Goal: Transaction & Acquisition: Purchase product/service

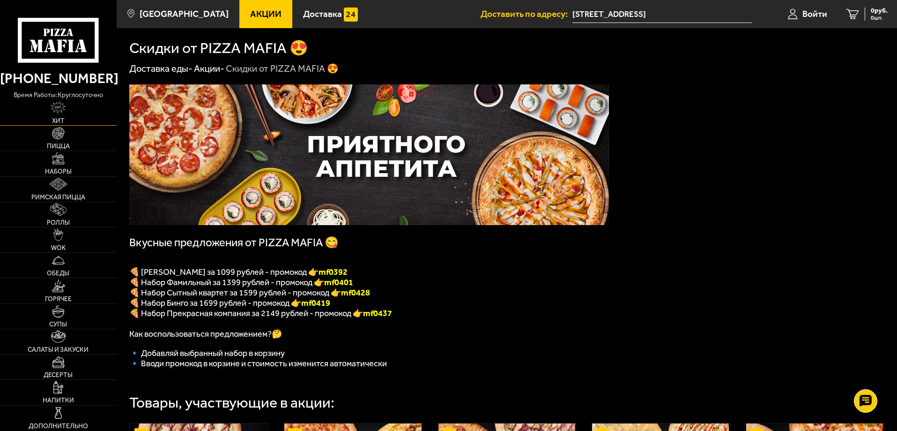
click at [75, 120] on link "Хит" at bounding box center [58, 112] width 117 height 25
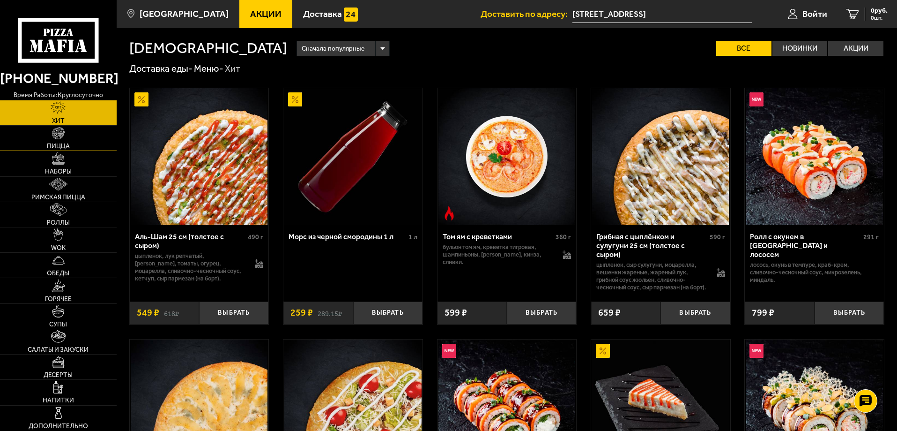
click at [76, 135] on link "Пицца" at bounding box center [58, 138] width 117 height 25
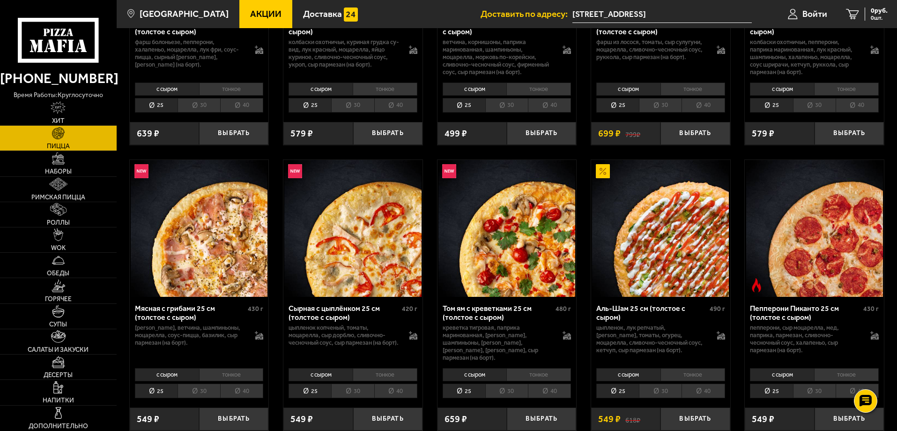
scroll to position [234, 0]
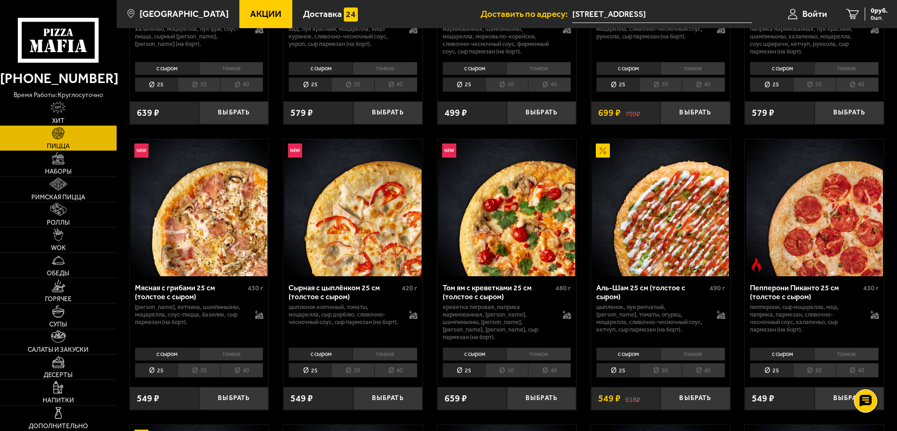
click at [250, 15] on span "Акции" at bounding box center [265, 13] width 31 height 9
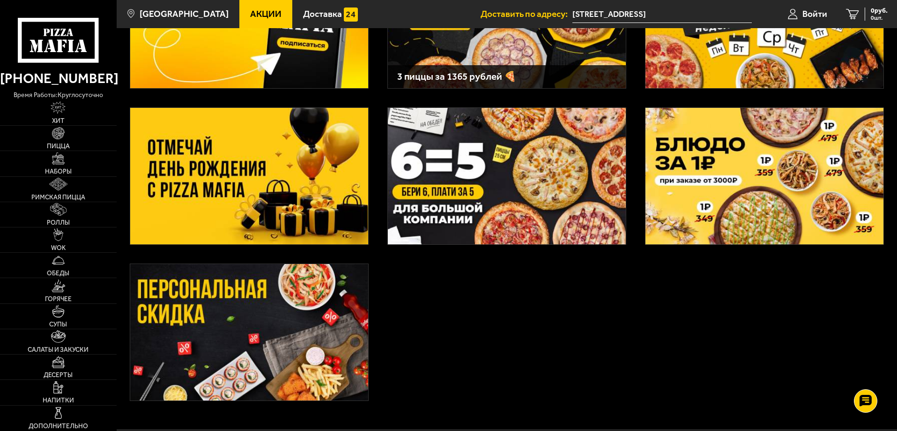
scroll to position [47, 0]
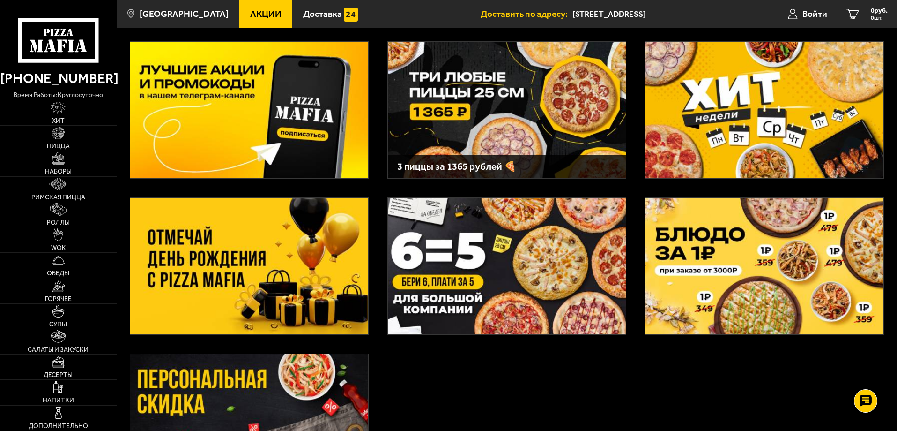
click at [775, 134] on img at bounding box center [765, 110] width 238 height 136
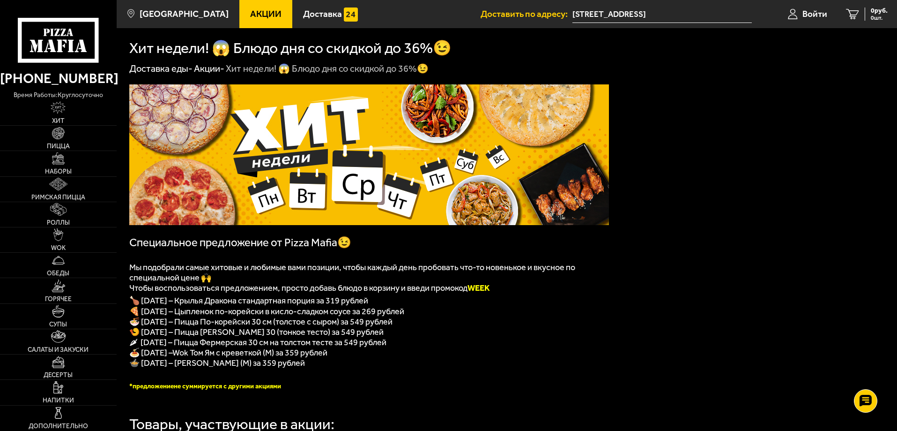
click at [290, 358] on span "Wok Том Ям с креветкой (M) за 359 рублей" at bounding box center [249, 352] width 155 height 10
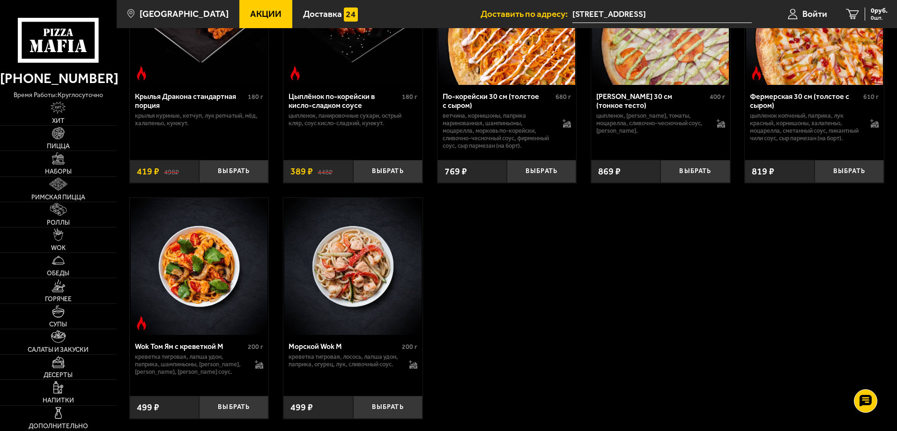
scroll to position [515, 0]
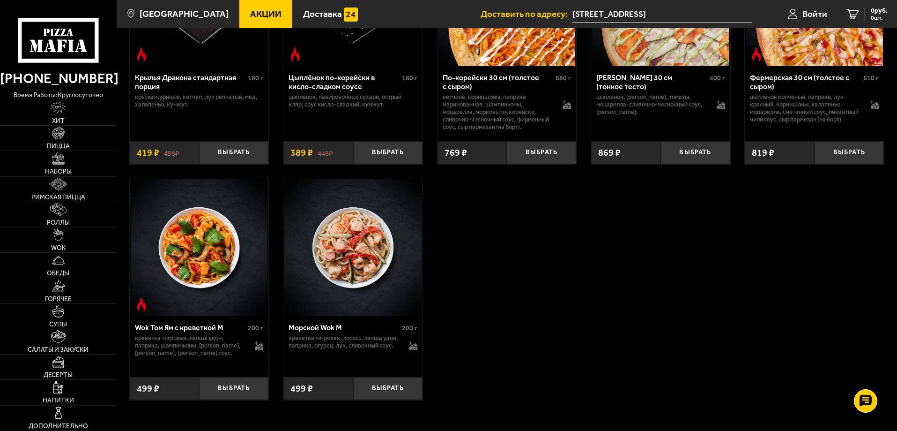
click at [216, 272] on img at bounding box center [199, 247] width 137 height 137
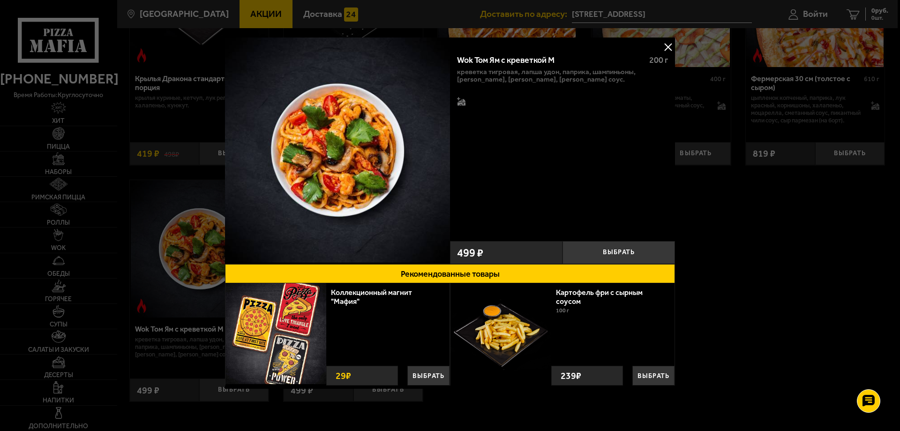
click at [664, 47] on button at bounding box center [668, 47] width 14 height 14
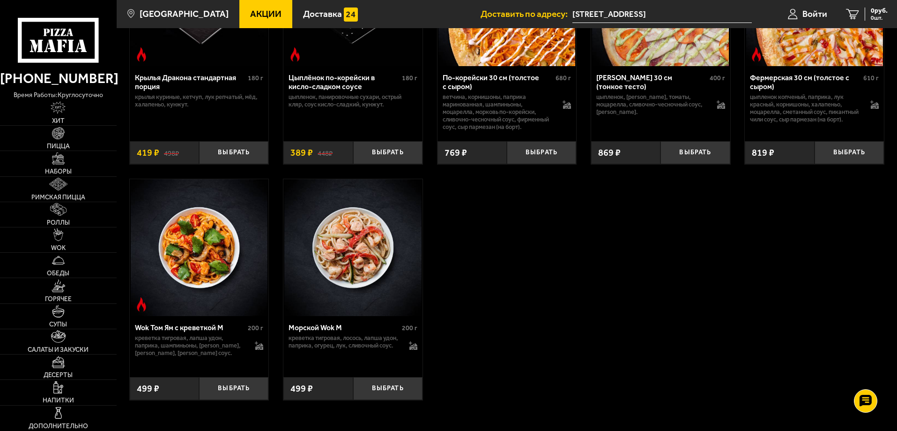
click at [197, 282] on img at bounding box center [199, 247] width 137 height 137
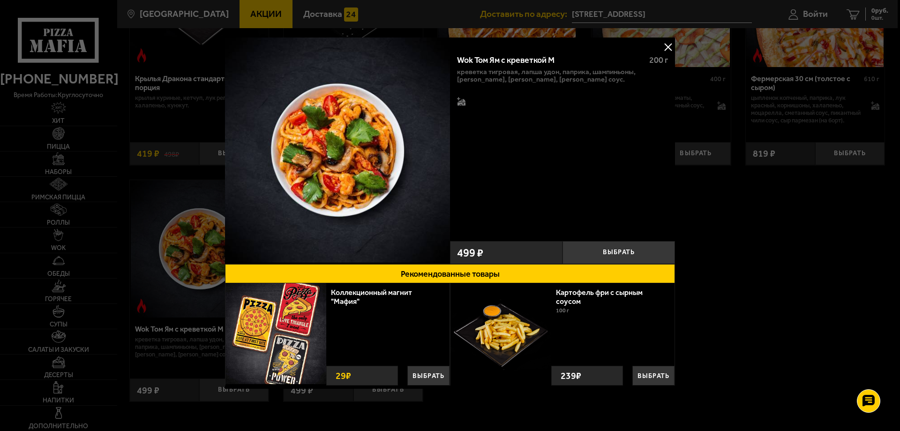
click at [663, 48] on button at bounding box center [668, 47] width 14 height 14
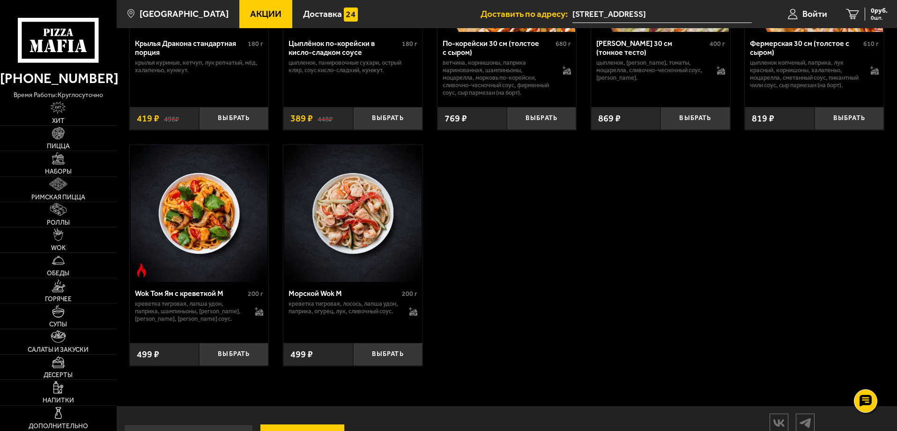
scroll to position [548, 0]
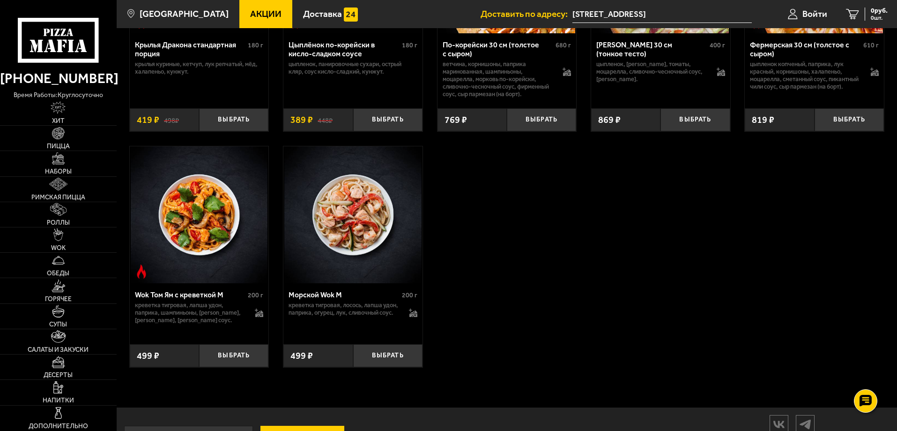
drag, startPoint x: 734, startPoint y: 253, endPoint x: 632, endPoint y: 259, distance: 101.8
click at [733, 253] on div "Крылья Дракона стандартная порция 180 г крылья куриные, кетчуп, лук репчатый, м…" at bounding box center [507, 131] width 781 height 497
click at [79, 167] on link "Наборы" at bounding box center [58, 163] width 117 height 25
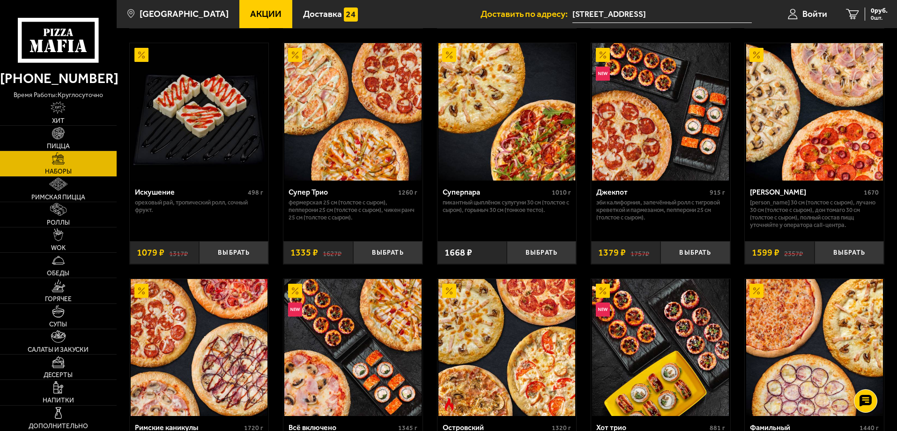
scroll to position [515, 0]
click at [61, 289] on img at bounding box center [59, 285] width 14 height 13
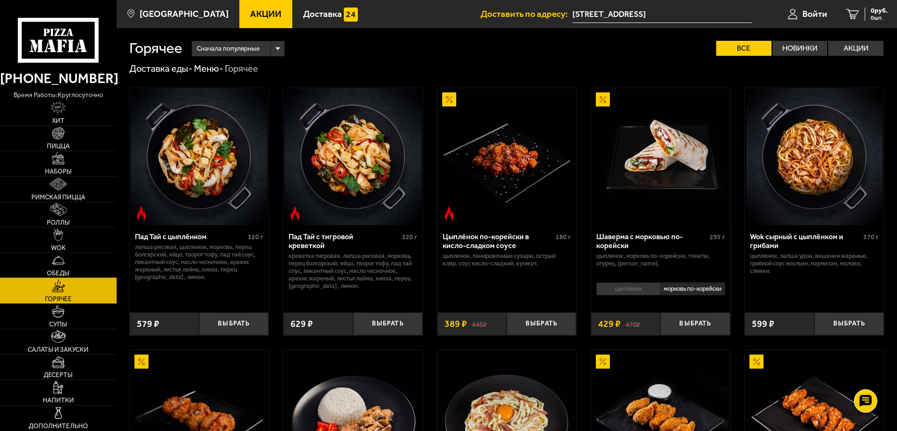
click at [68, 266] on link "Обеды" at bounding box center [58, 265] width 117 height 25
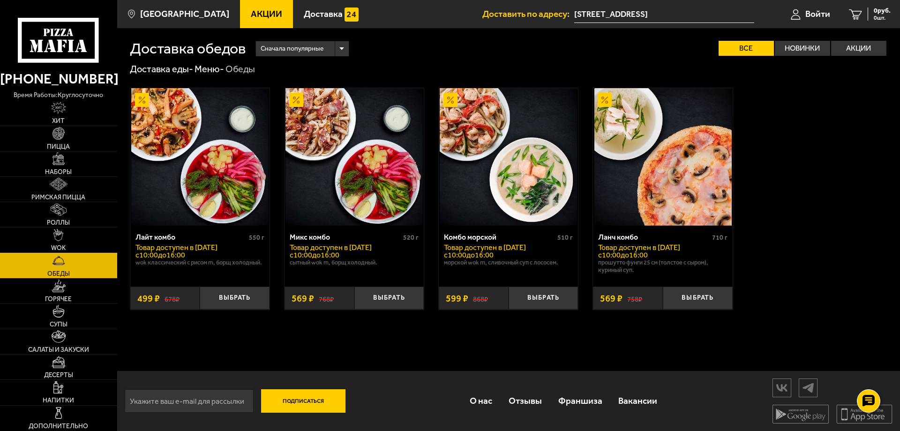
click at [63, 245] on span "WOK" at bounding box center [58, 248] width 15 height 7
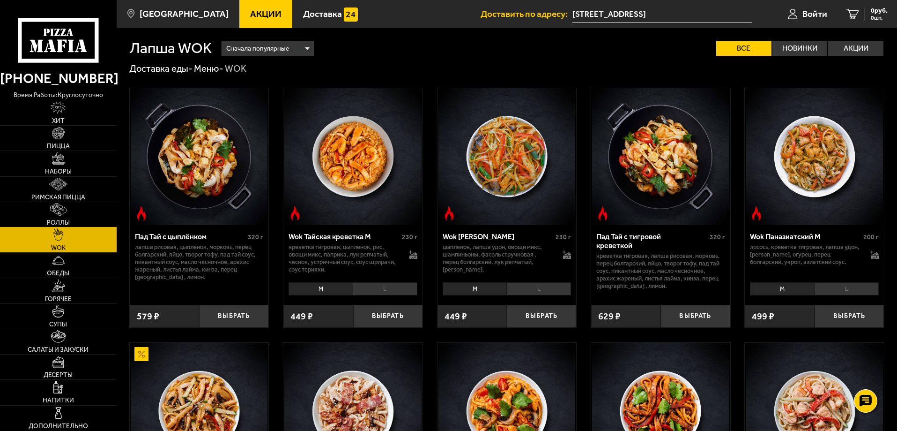
click at [69, 218] on link "Роллы" at bounding box center [58, 214] width 117 height 25
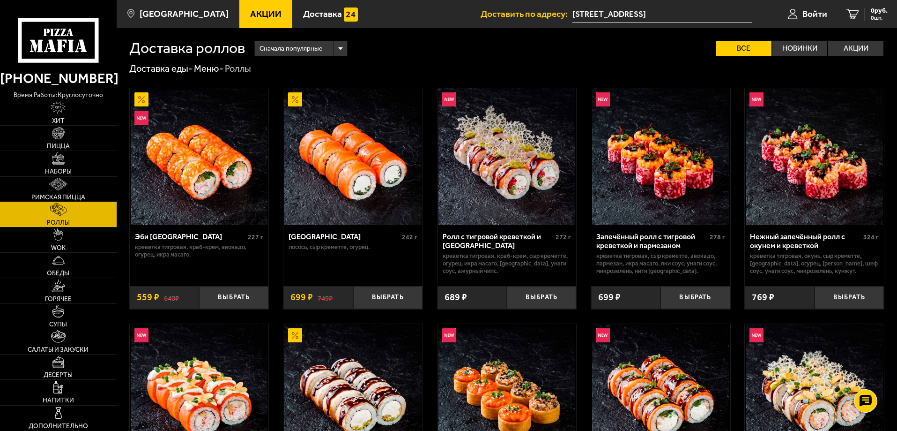
click at [68, 188] on link "Римская пицца" at bounding box center [58, 189] width 117 height 25
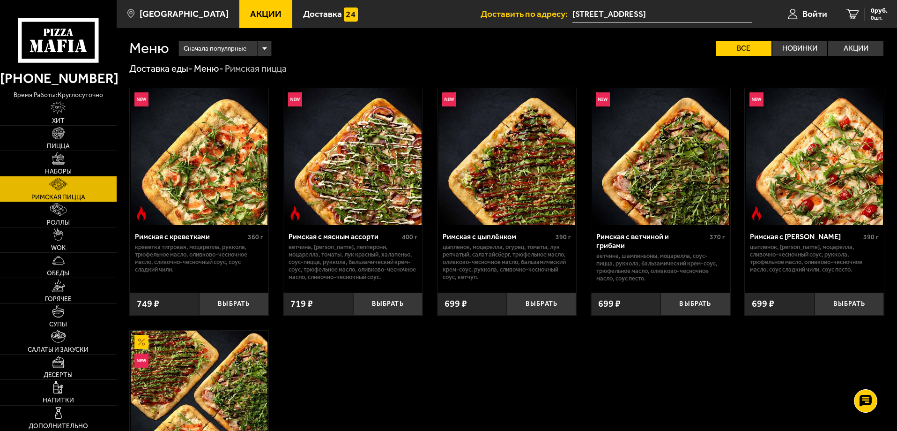
click at [75, 170] on link "Наборы" at bounding box center [58, 163] width 117 height 25
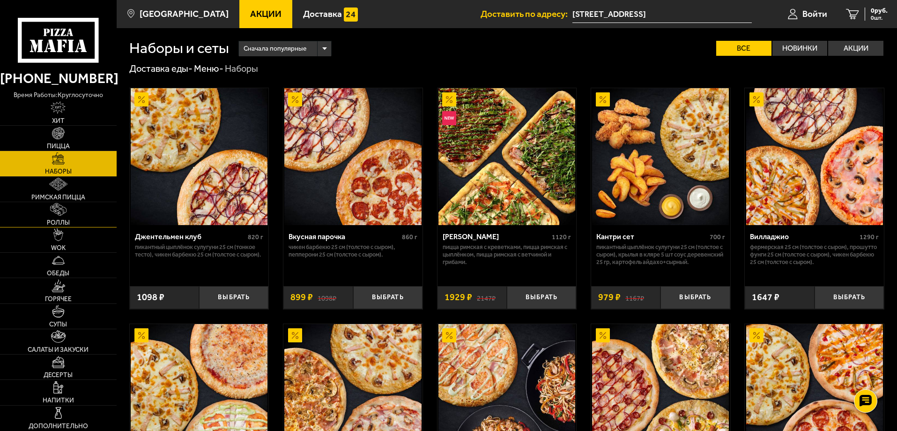
click at [69, 226] on span "Роллы" at bounding box center [58, 222] width 23 height 7
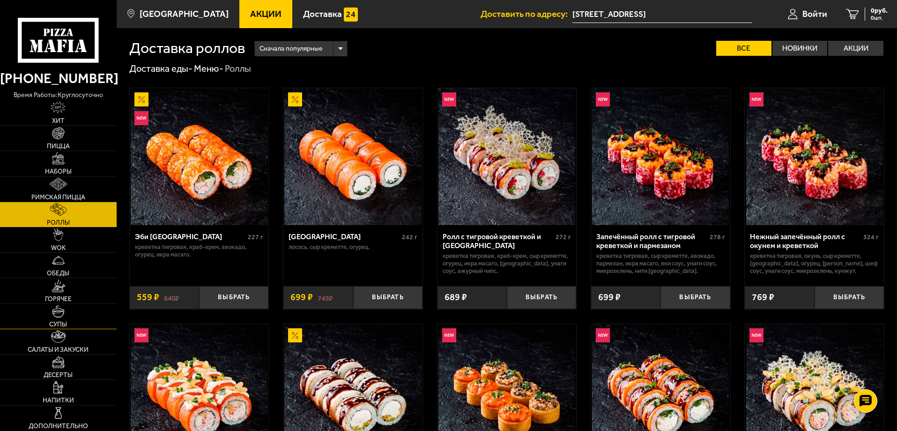
click at [51, 308] on link "Супы" at bounding box center [58, 316] width 117 height 25
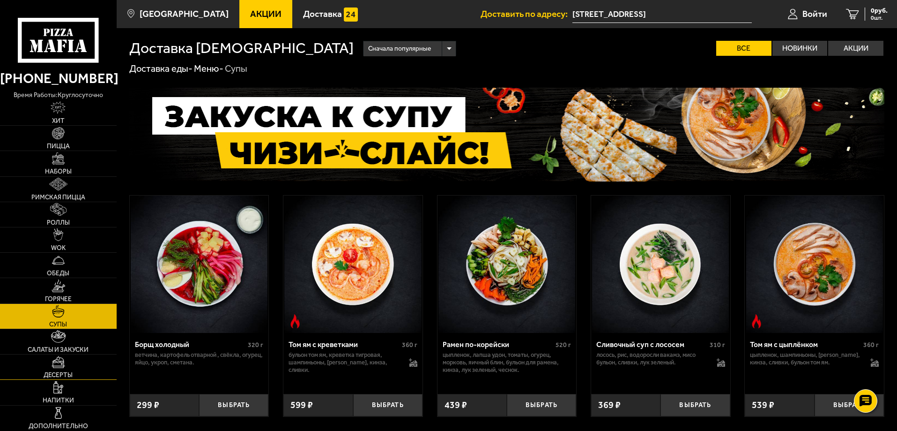
click at [73, 355] on link "Десерты" at bounding box center [58, 366] width 117 height 25
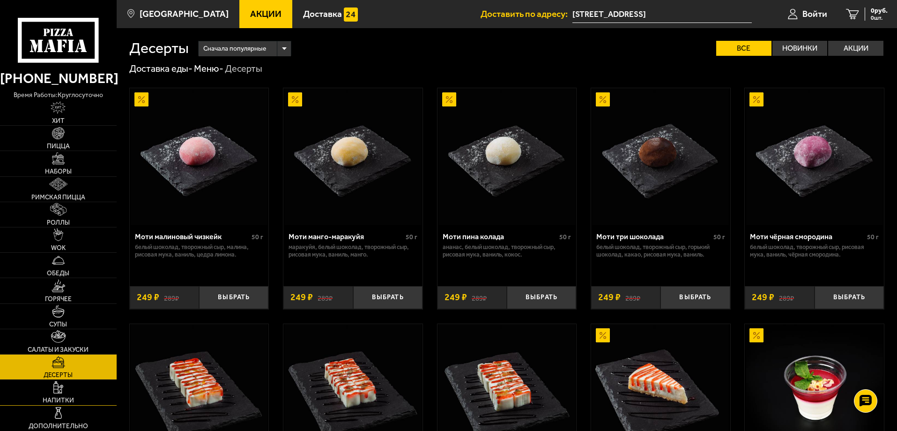
click at [64, 384] on link "Напитки" at bounding box center [58, 392] width 117 height 25
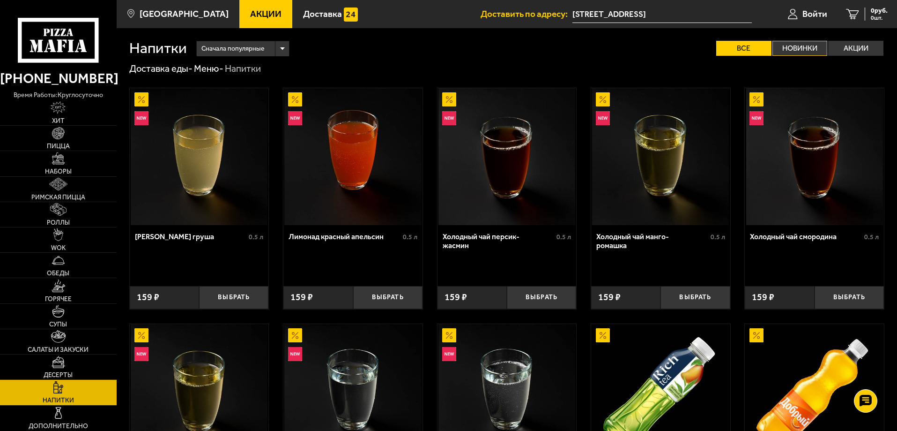
click at [811, 45] on label "Новинки" at bounding box center [800, 48] width 55 height 15
click at [0, 0] on input "Новинки" at bounding box center [0, 0] width 0 height 0
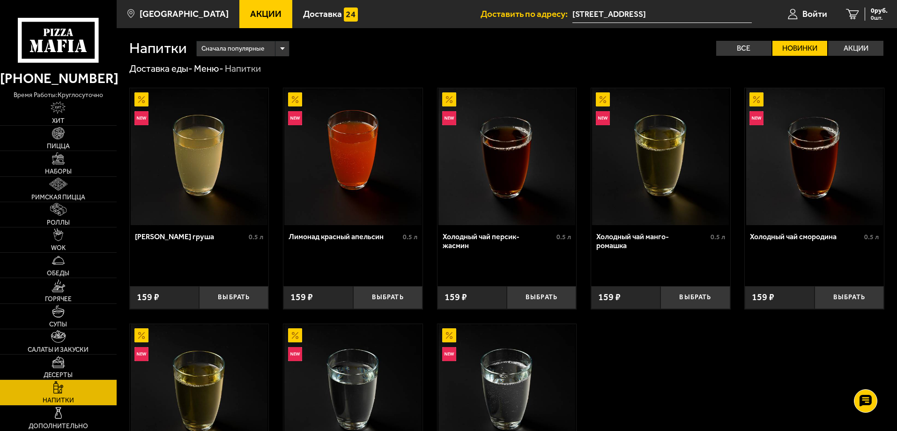
click at [753, 38] on div "Напитки Сначала популярные Все Новинки Акции Пожелания Напитки" at bounding box center [506, 42] width 755 height 28
click at [752, 46] on label "Все" at bounding box center [743, 48] width 55 height 15
click at [0, 0] on input "Все" at bounding box center [0, 0] width 0 height 0
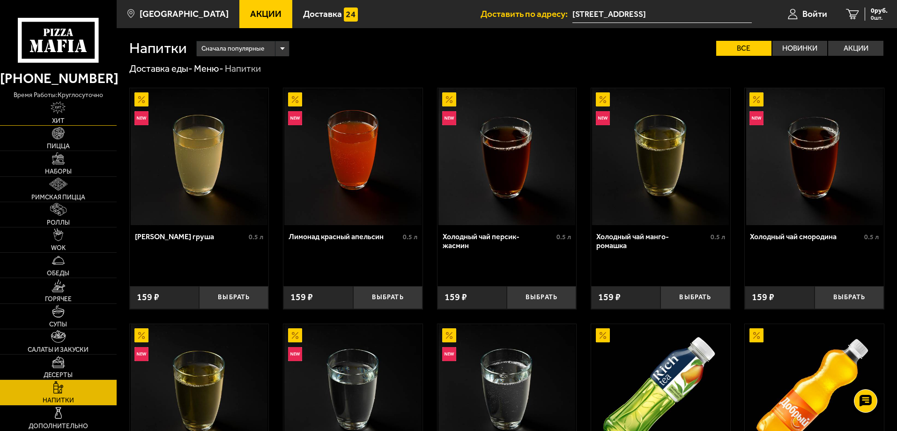
click at [87, 115] on link "Хит" at bounding box center [58, 112] width 117 height 25
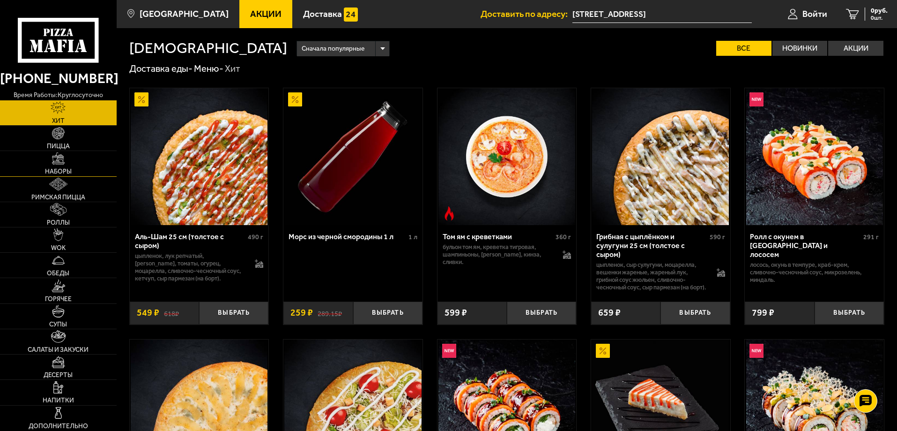
click at [72, 169] on link "Наборы" at bounding box center [58, 163] width 117 height 25
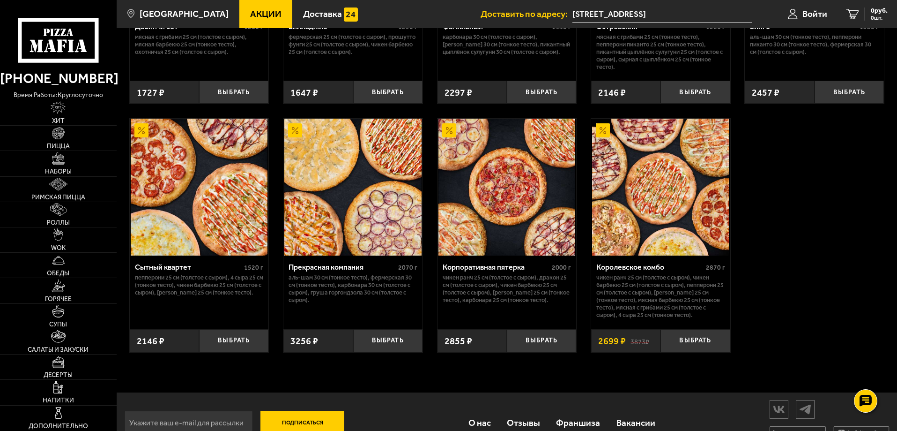
scroll to position [890, 0]
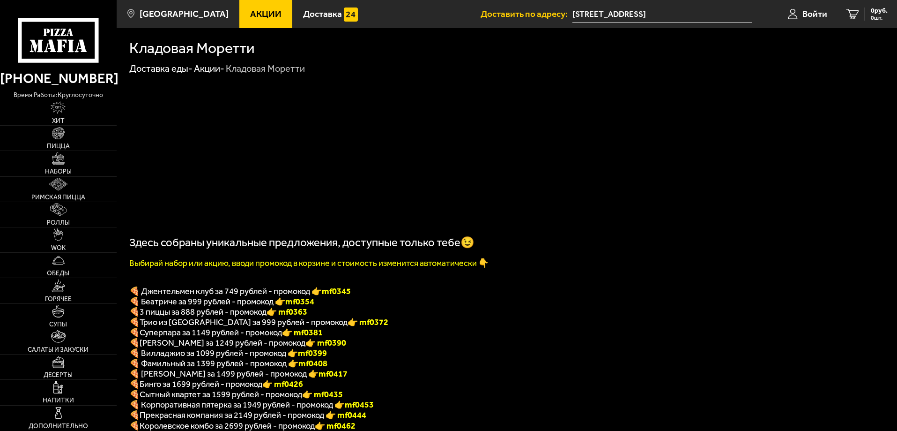
scroll to position [890, 0]
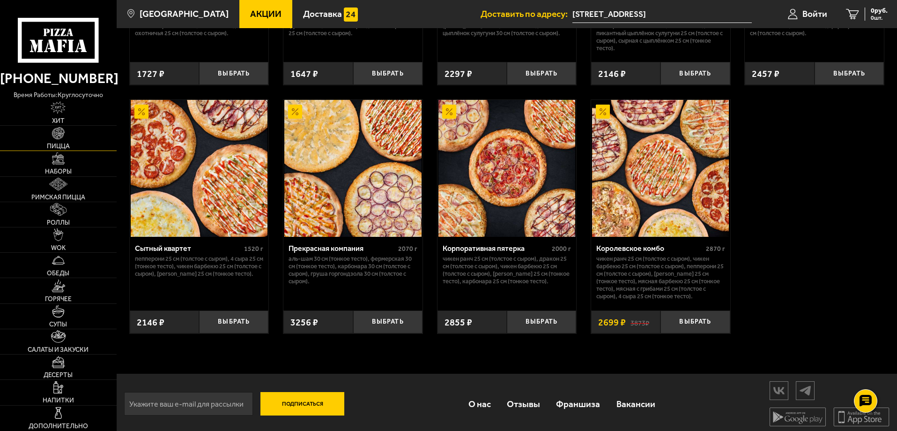
click at [67, 137] on link "Пицца" at bounding box center [58, 138] width 117 height 25
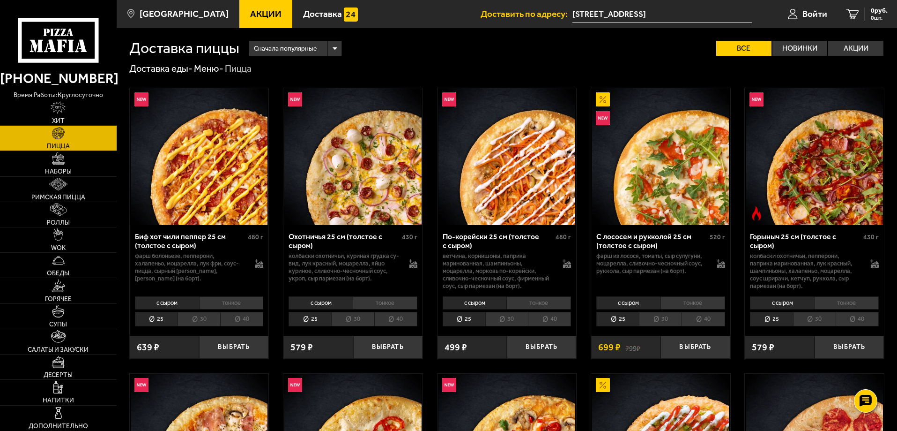
click at [213, 318] on li "30" at bounding box center [199, 319] width 43 height 15
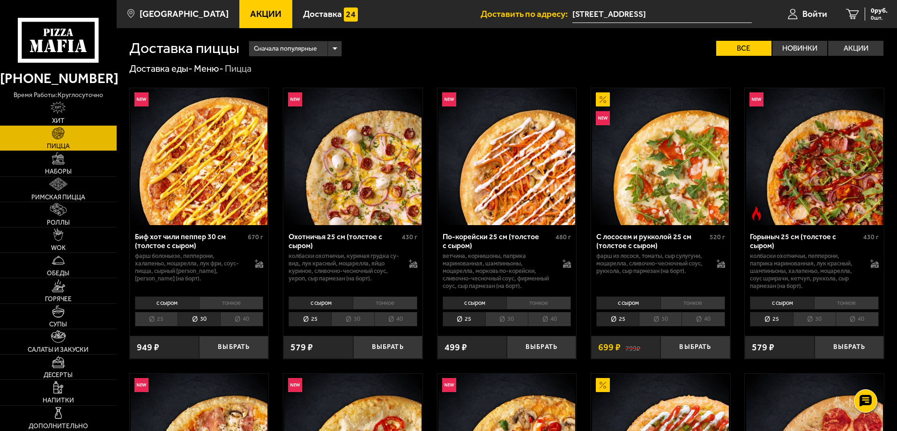
click at [505, 319] on li "30" at bounding box center [506, 319] width 43 height 15
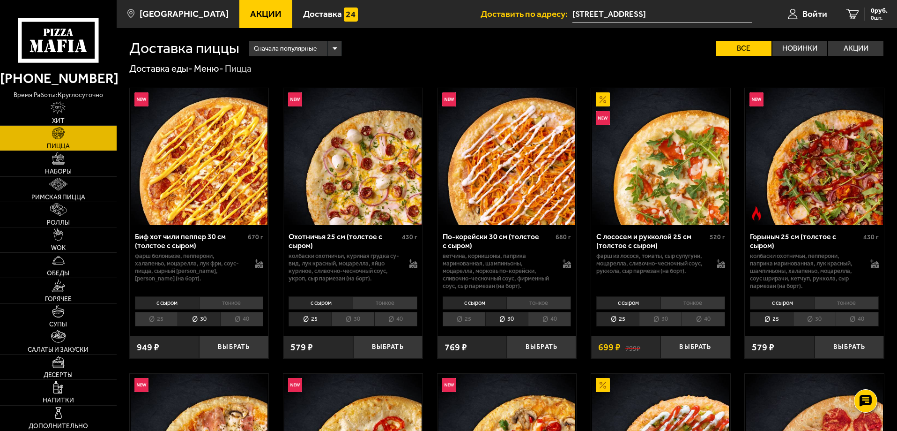
click at [666, 324] on li "30" at bounding box center [660, 319] width 43 height 15
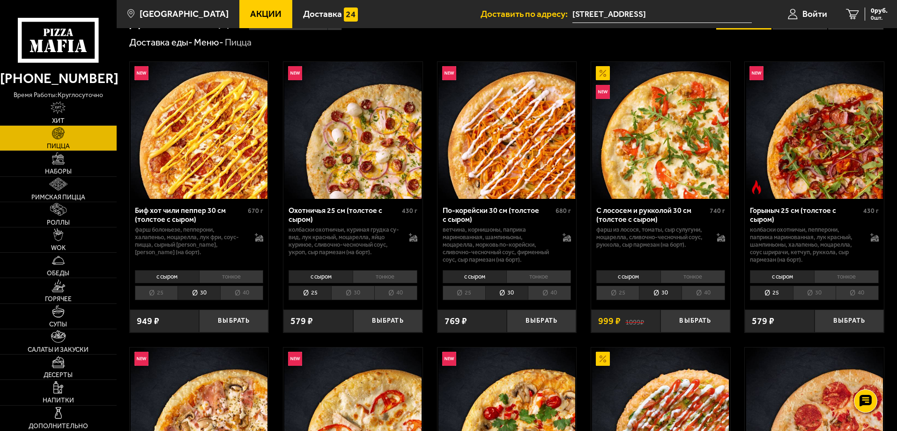
scroll to position [47, 0]
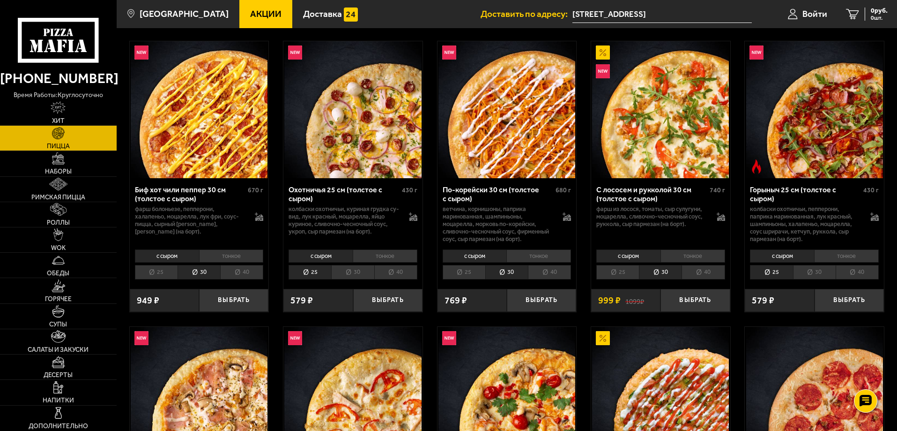
click at [812, 269] on li "30" at bounding box center [814, 272] width 43 height 15
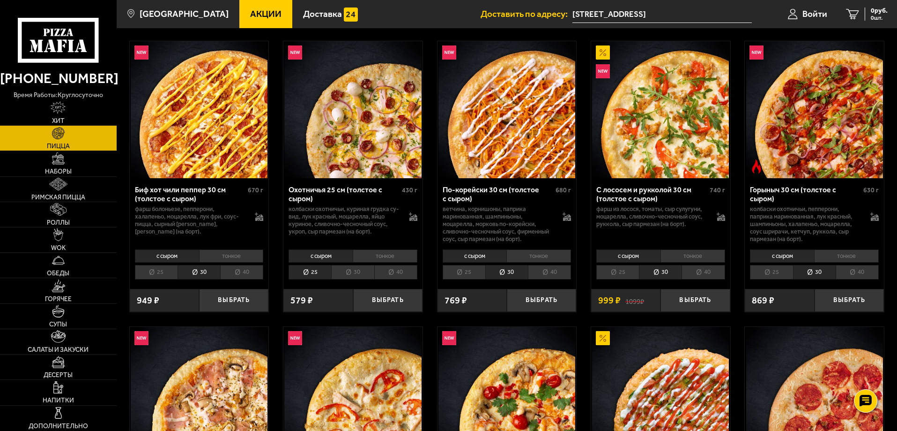
click at [371, 273] on li "30" at bounding box center [352, 272] width 43 height 15
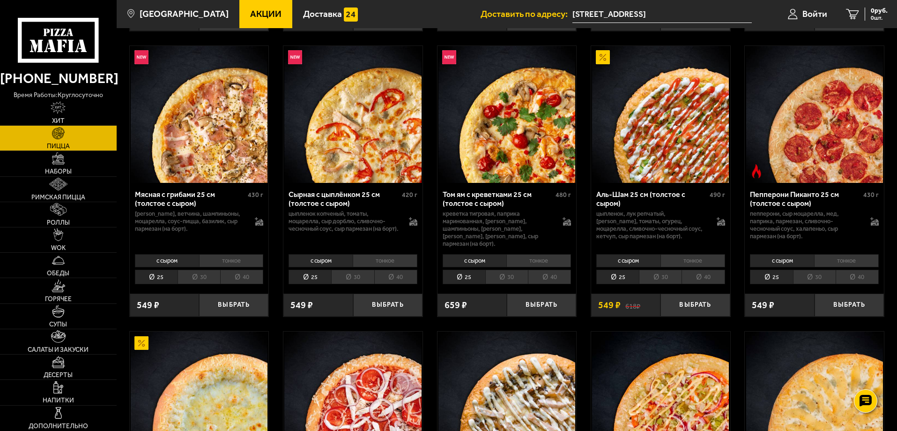
scroll to position [328, 0]
click at [359, 273] on li "30" at bounding box center [352, 276] width 43 height 15
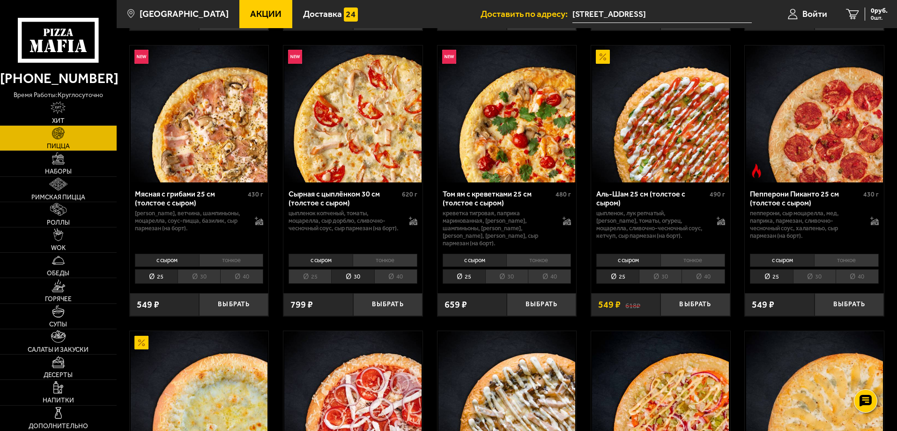
click at [201, 273] on li "30" at bounding box center [199, 276] width 43 height 15
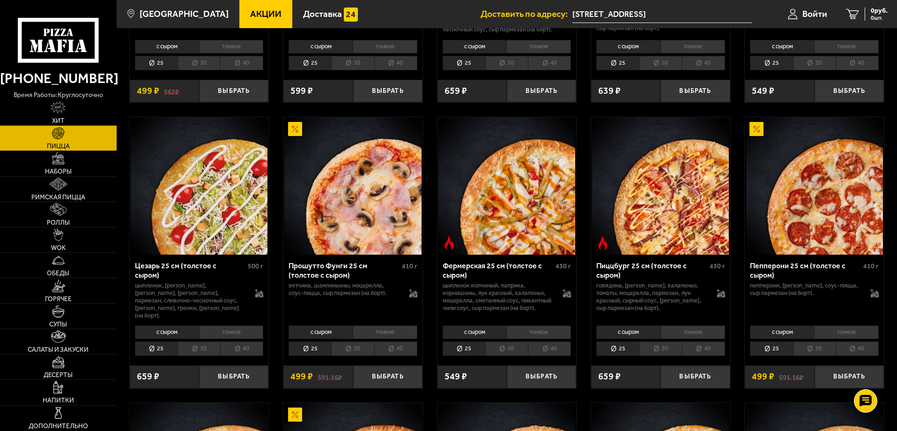
scroll to position [843, 0]
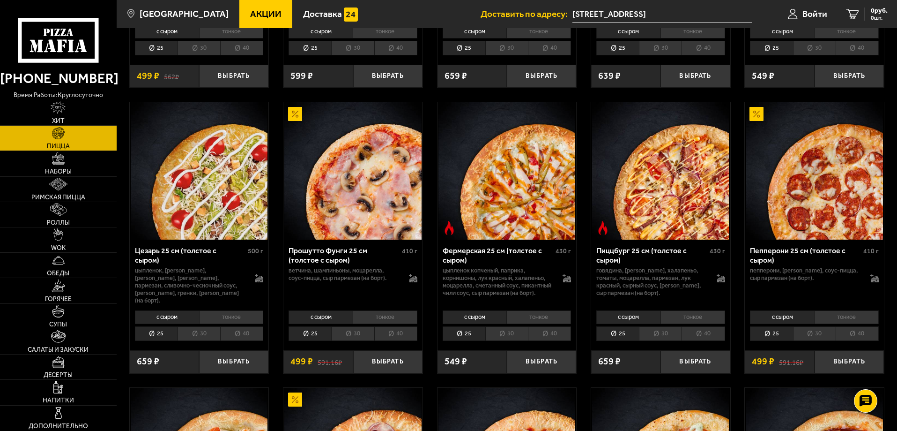
click at [526, 320] on li "тонкое" at bounding box center [539, 316] width 65 height 13
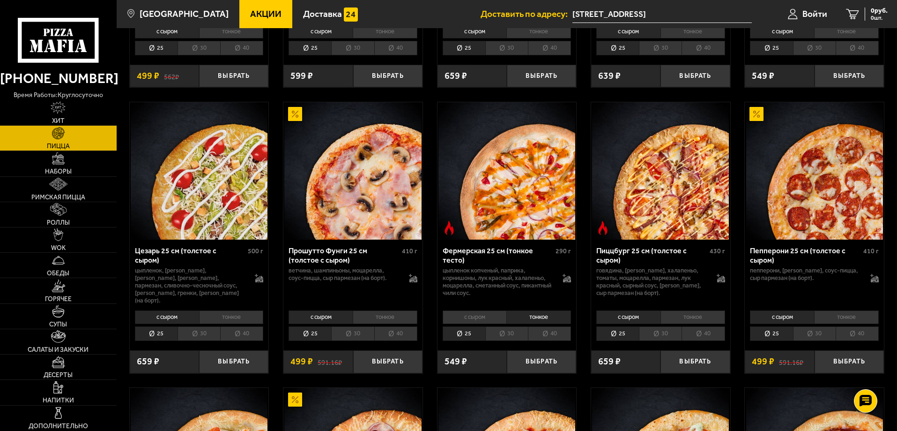
click at [496, 315] on li "с сыром" at bounding box center [475, 316] width 64 height 13
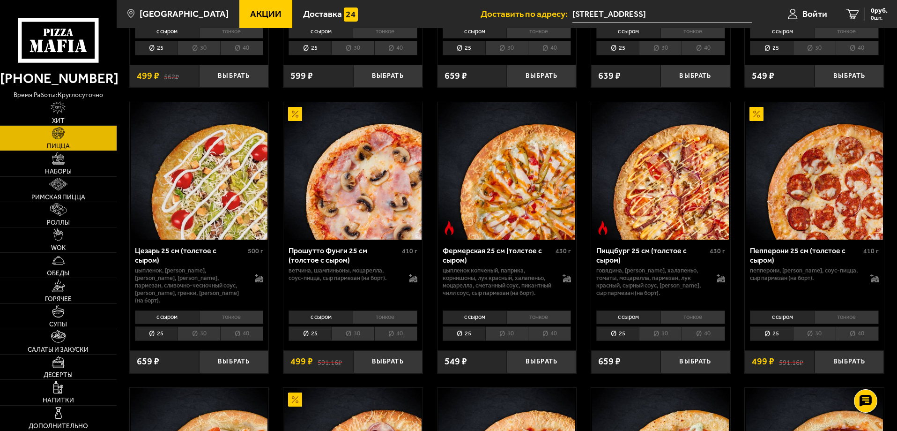
click at [520, 328] on div "с сыром тонкое 25 30 40 Топпинги" at bounding box center [507, 325] width 139 height 36
click at [520, 335] on li "30" at bounding box center [506, 333] width 43 height 15
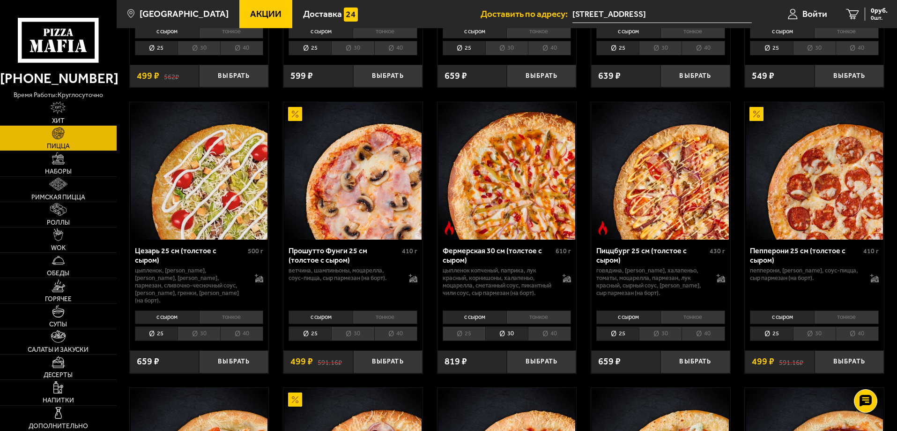
click at [667, 332] on li "30" at bounding box center [660, 333] width 43 height 15
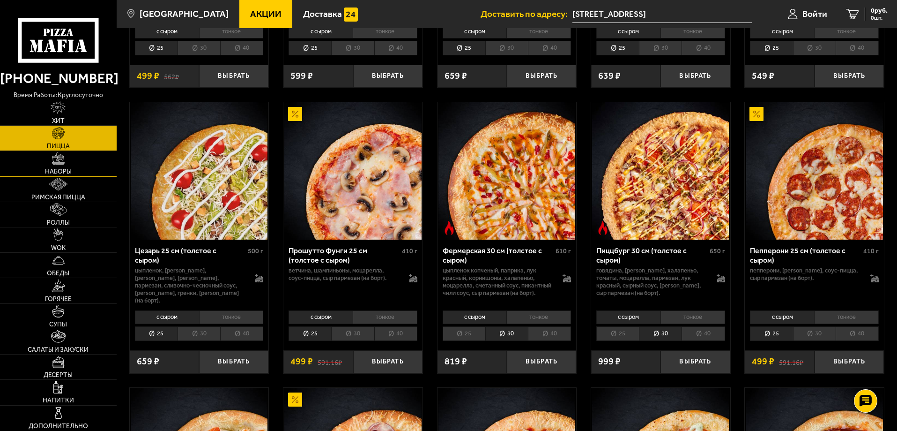
click at [72, 166] on link "Наборы" at bounding box center [58, 163] width 117 height 25
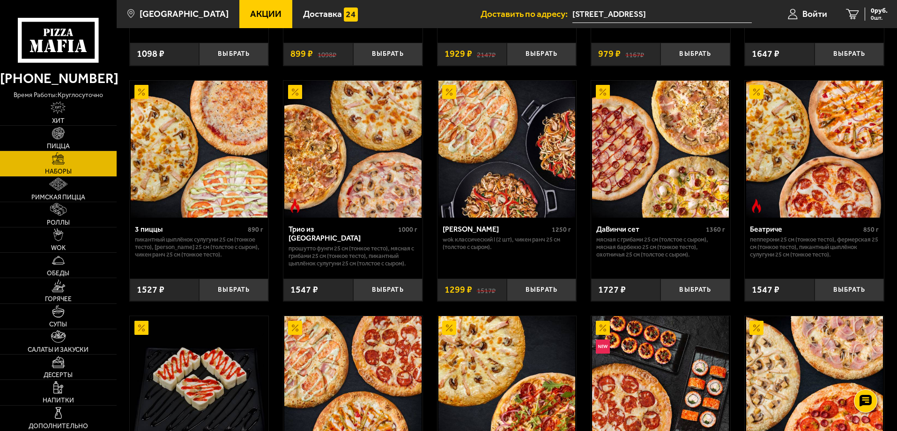
scroll to position [234, 0]
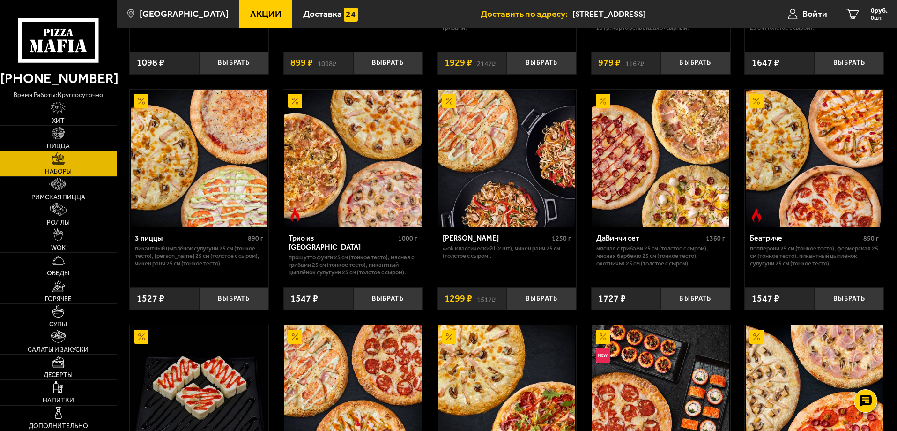
click at [78, 218] on link "Роллы" at bounding box center [58, 214] width 117 height 25
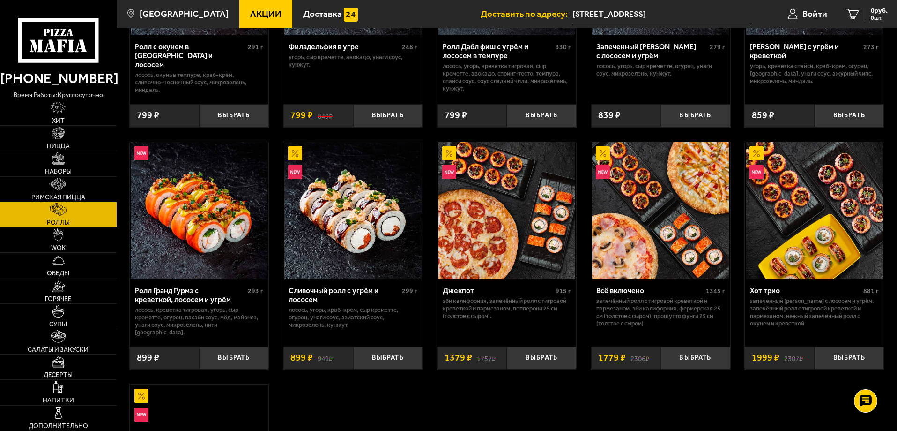
scroll to position [469, 0]
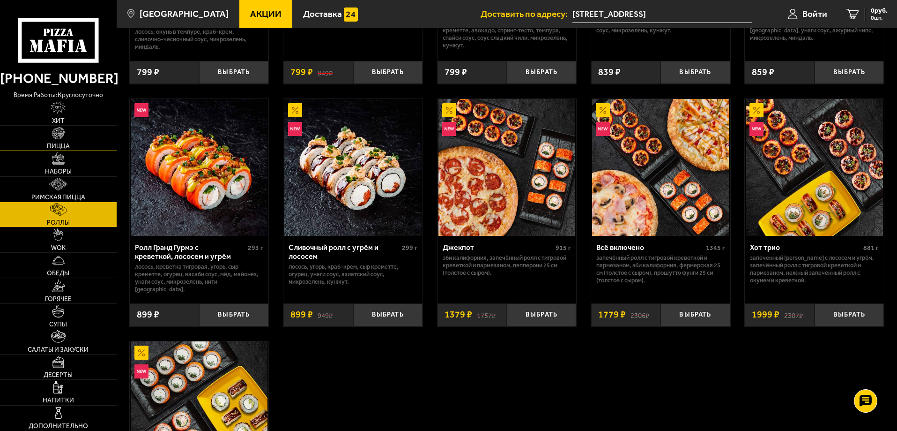
click at [70, 150] on link "Пицца" at bounding box center [58, 138] width 117 height 25
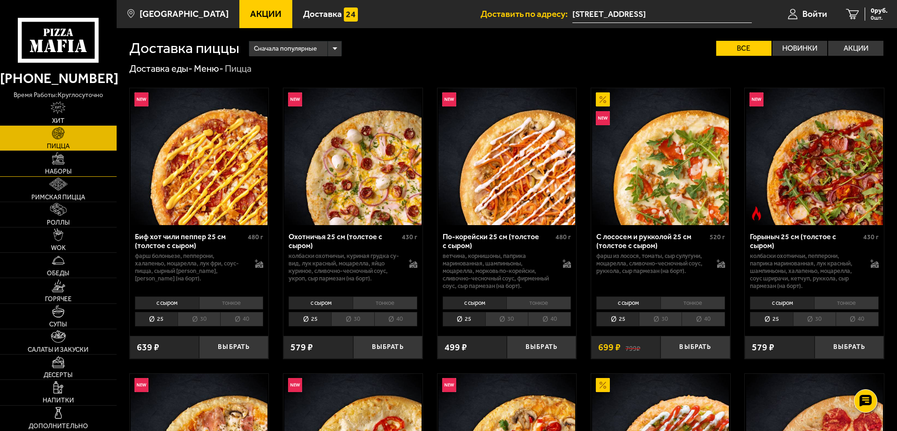
click at [70, 167] on link "Наборы" at bounding box center [58, 163] width 117 height 25
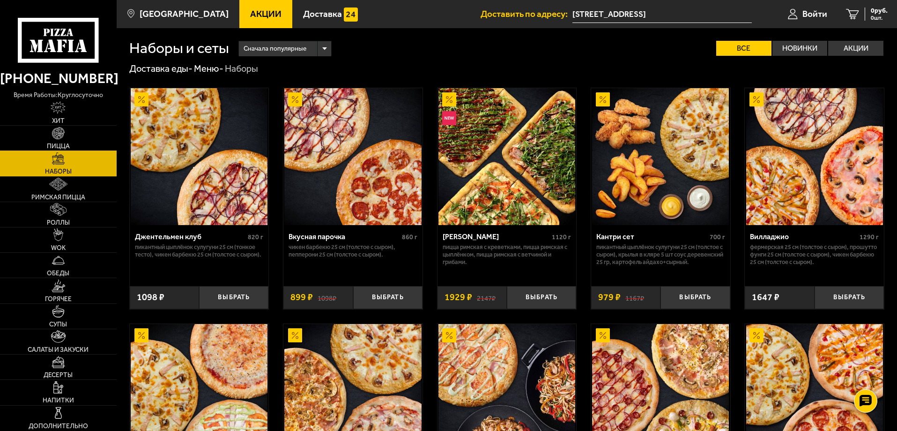
click at [78, 134] on link "Пицца" at bounding box center [58, 138] width 117 height 25
